Goal: Task Accomplishment & Management: Use online tool/utility

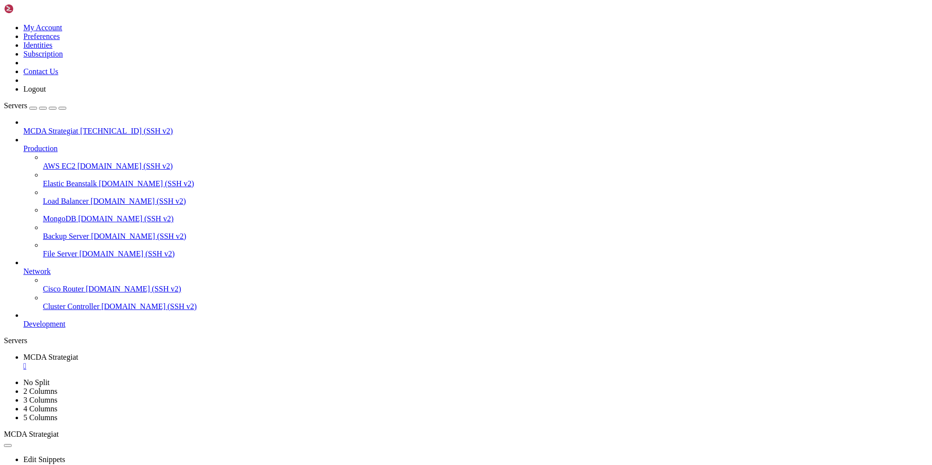
scroll to position [4, 1]
drag, startPoint x: 6, startPoint y: 808, endPoint x: 165, endPoint y: 816, distance: 158.6
drag, startPoint x: 209, startPoint y: 814, endPoint x: 9, endPoint y: 818, distance: 200.4
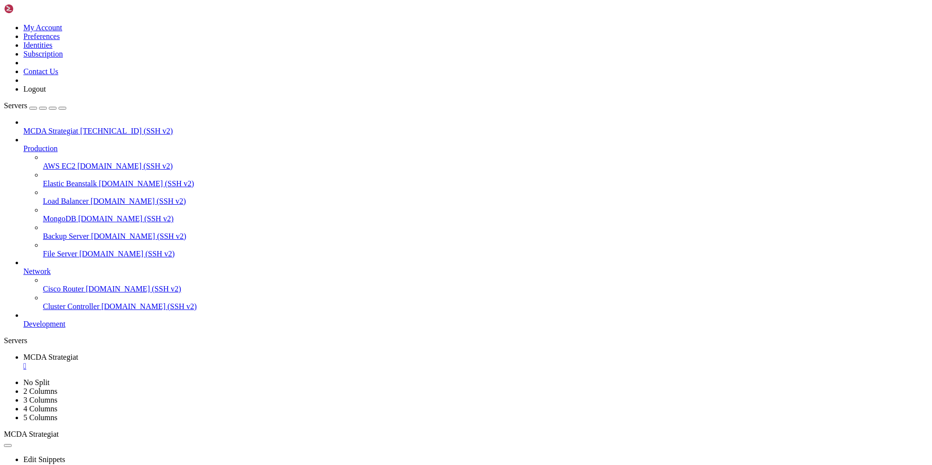
drag, startPoint x: 343, startPoint y: 909, endPoint x: 444, endPoint y: 909, distance: 100.9
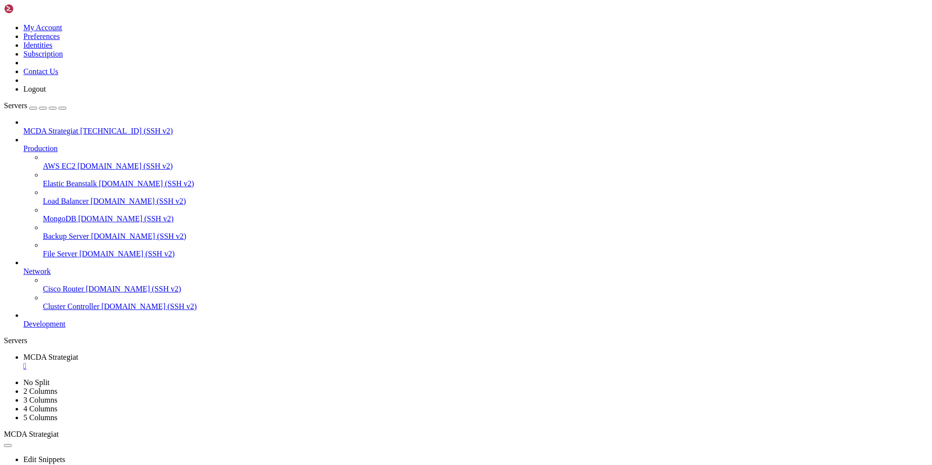
scroll to position [4625, 0]
